Goal: Navigation & Orientation: Find specific page/section

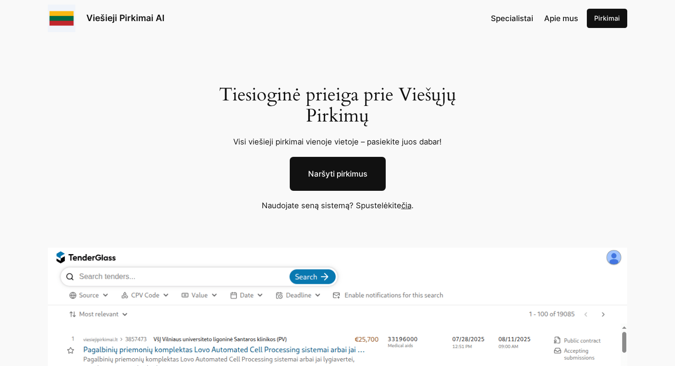
click at [559, 23] on link "Apie mus" at bounding box center [561, 18] width 34 height 12
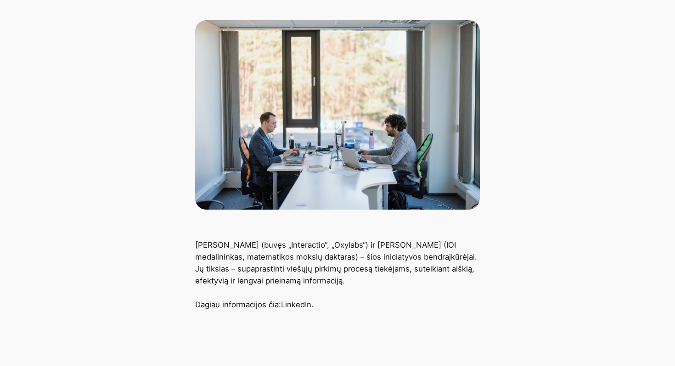
scroll to position [162, 0]
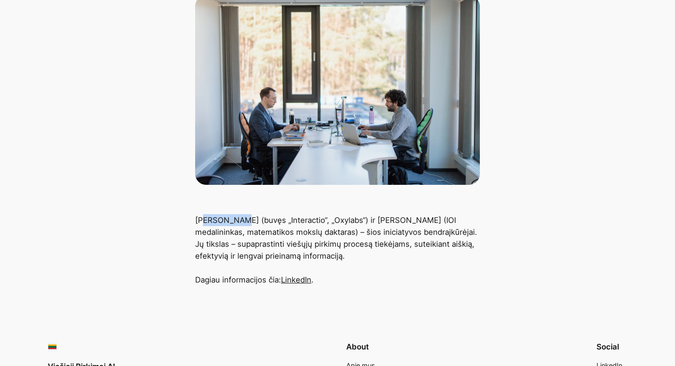
drag, startPoint x: 202, startPoint y: 221, endPoint x: 237, endPoint y: 222, distance: 34.4
click at [237, 222] on p "Giovanni Proietta (buvęs „Interactio“, „Oxylabs“) ir Massimo Cairo (IOI medalin…" at bounding box center [337, 250] width 285 height 72
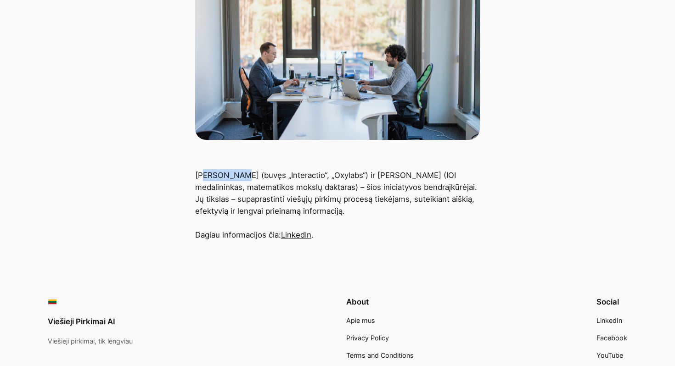
scroll to position [207, 0]
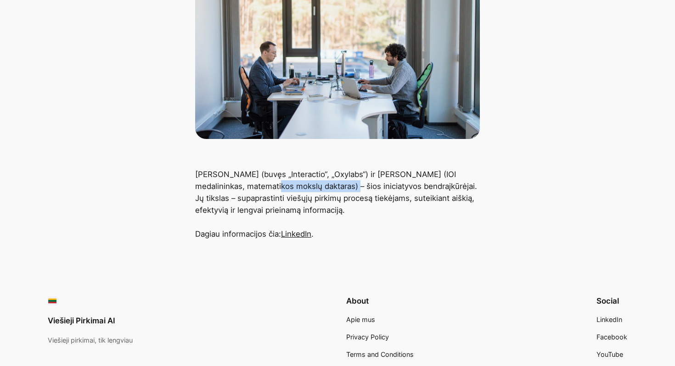
drag, startPoint x: 264, startPoint y: 183, endPoint x: 346, endPoint y: 182, distance: 81.7
click at [347, 183] on p "Giovanni Proietta (buvęs „Interactio“, „Oxylabs“) ir Massimo Cairo (IOI medalin…" at bounding box center [337, 204] width 285 height 72
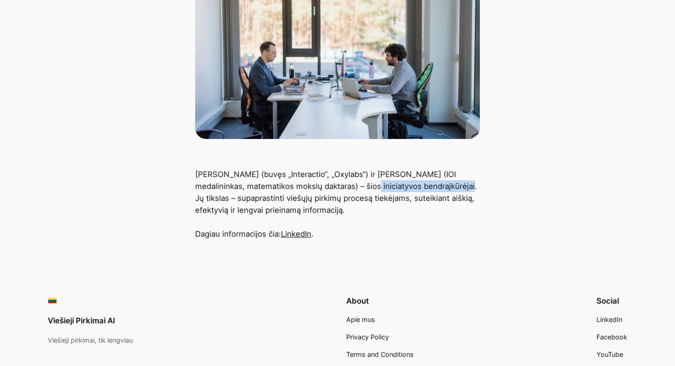
drag, startPoint x: 367, startPoint y: 187, endPoint x: 464, endPoint y: 185, distance: 96.4
click at [464, 186] on p "Giovanni Proietta (buvęs „Interactio“, „Oxylabs“) ir Massimo Cairo (IOI medalin…" at bounding box center [337, 204] width 285 height 72
drag, startPoint x: 221, startPoint y: 200, endPoint x: 234, endPoint y: 200, distance: 12.9
click at [231, 200] on p "Giovanni Proietta (buvęs „Interactio“, „Oxylabs“) ir Massimo Cairo (IOI medalin…" at bounding box center [337, 204] width 285 height 72
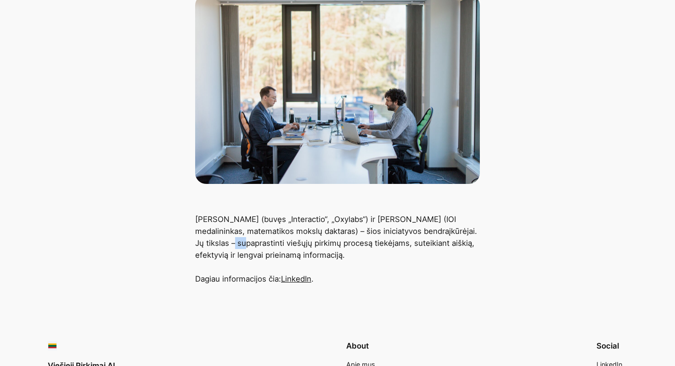
scroll to position [0, 0]
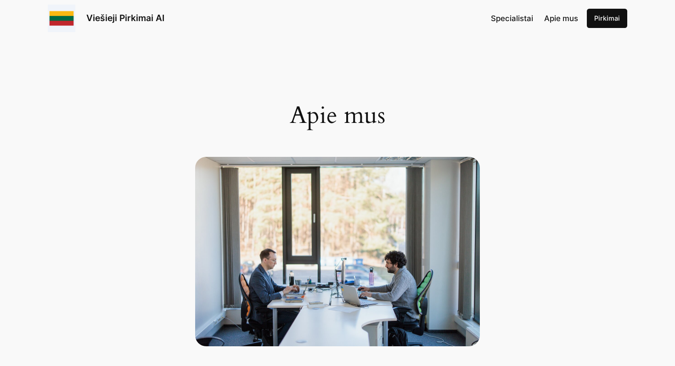
click at [568, 18] on span "Apie mus" at bounding box center [561, 18] width 34 height 9
click at [502, 27] on div "Specialistai Apie mus Pirkimai" at bounding box center [559, 18] width 136 height 19
click at [509, 19] on span "Specialistai" at bounding box center [512, 18] width 42 height 9
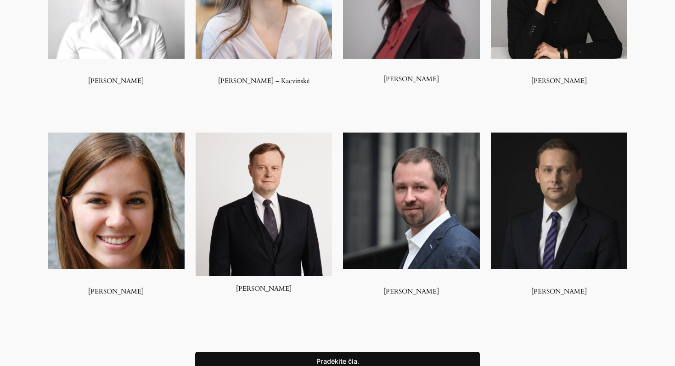
scroll to position [662, 0]
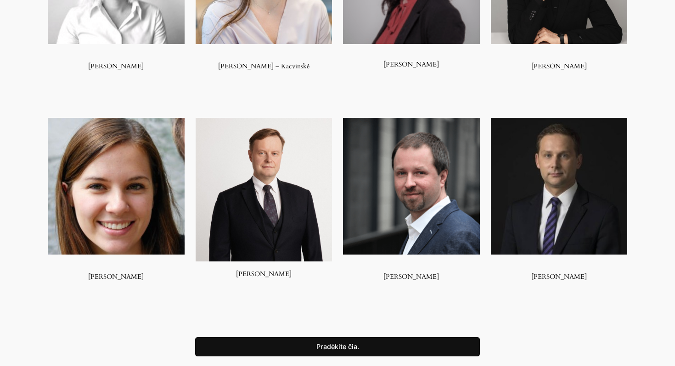
click at [141, 201] on img at bounding box center [116, 186] width 137 height 137
click at [152, 227] on img at bounding box center [116, 186] width 137 height 137
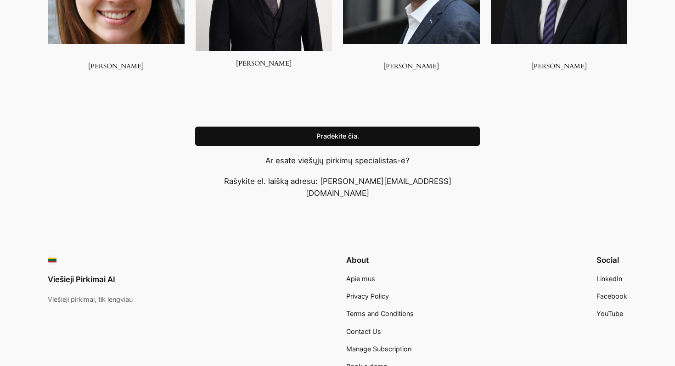
scroll to position [866, 0]
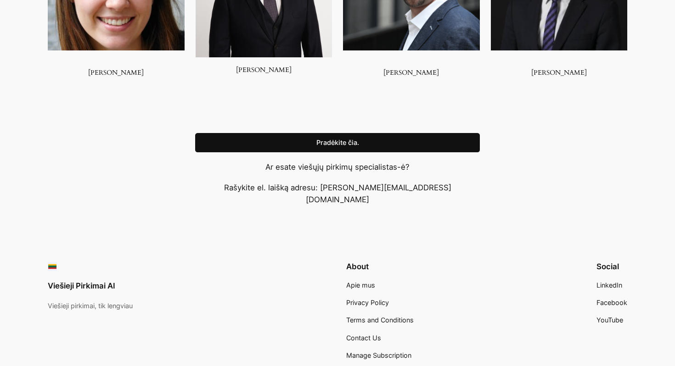
click at [610, 316] on span "YouTube" at bounding box center [609, 320] width 27 height 8
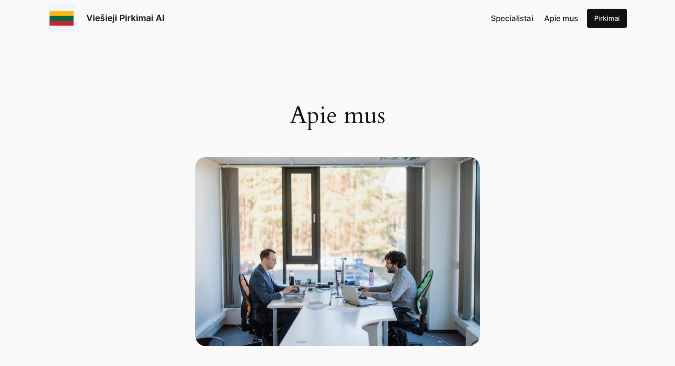
click at [613, 13] on link "Pirkimai" at bounding box center [607, 18] width 40 height 19
click at [611, 22] on link "Pirkimai" at bounding box center [607, 18] width 40 height 19
click at [113, 17] on link "Viešieji Pirkimai AI" at bounding box center [125, 17] width 78 height 11
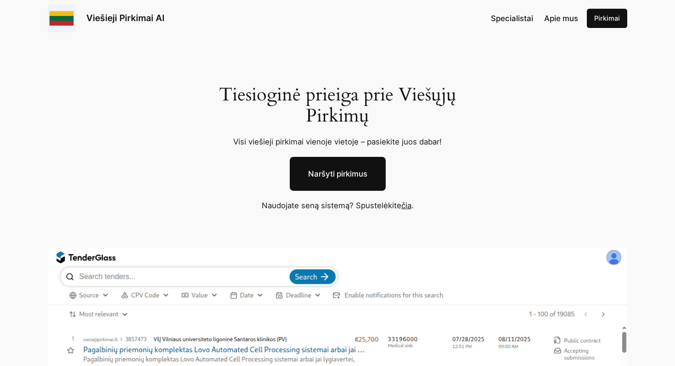
click at [352, 168] on link "Naršyti pirkimus" at bounding box center [338, 174] width 96 height 34
click at [315, 170] on link "Naršyti pirkimus" at bounding box center [338, 174] width 96 height 34
